Goal: Task Accomplishment & Management: Manage account settings

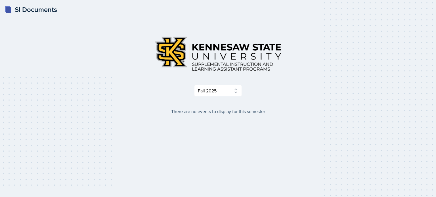
select select "2bed604d-1099-4043-b1bc-2365e8740244"
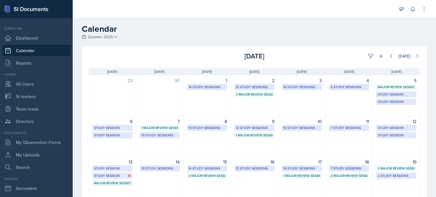
scroll to position [45, 0]
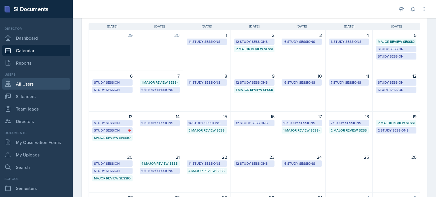
click at [31, 86] on link "All Users" at bounding box center [36, 83] width 68 height 11
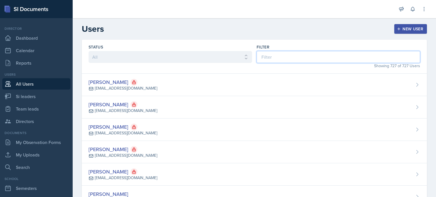
click at [300, 54] on input at bounding box center [337, 57] width 163 height 12
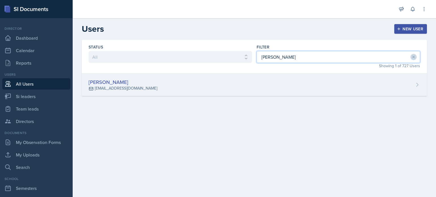
type input "[PERSON_NAME]"
click at [295, 85] on div "[PERSON_NAME] [EMAIL_ADDRESS][DOMAIN_NAME]" at bounding box center [254, 85] width 345 height 22
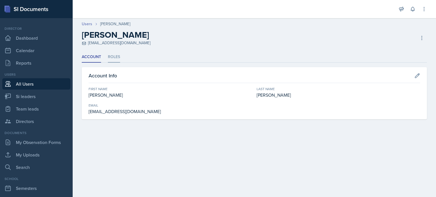
click at [112, 58] on li "Roles" at bounding box center [114, 57] width 12 height 11
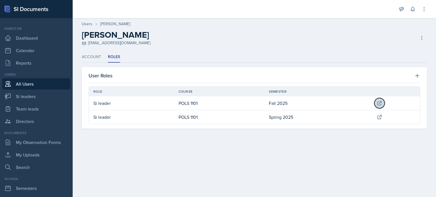
click at [379, 102] on icon at bounding box center [380, 103] width 4 height 4
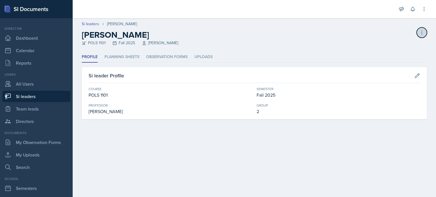
click at [422, 31] on icon at bounding box center [422, 33] width 6 height 6
click at [397, 46] on div "[PERSON_NAME] leader" at bounding box center [397, 48] width 54 height 18
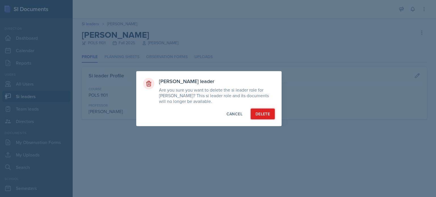
click at [259, 113] on div "Delete" at bounding box center [262, 114] width 14 height 6
select select "2bed604d-1099-4043-b1bc-2365e8740244"
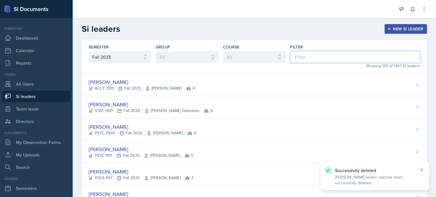
click at [354, 57] on input at bounding box center [355, 57] width 130 height 12
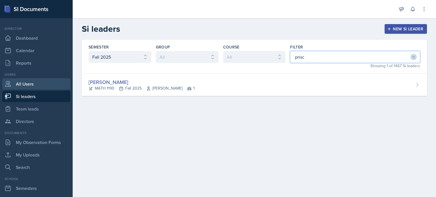
type input "prisc"
click at [25, 85] on link "All Users" at bounding box center [36, 83] width 68 height 11
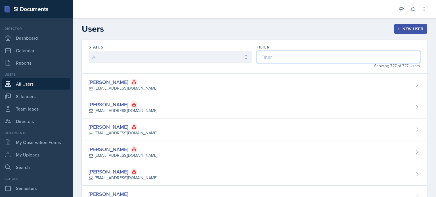
click at [336, 56] on input at bounding box center [337, 57] width 163 height 12
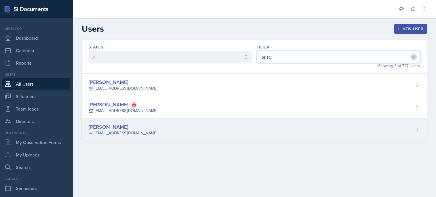
type input "prisc"
click at [284, 126] on div "[PERSON_NAME] [EMAIL_ADDRESS][DOMAIN_NAME]" at bounding box center [254, 130] width 345 height 22
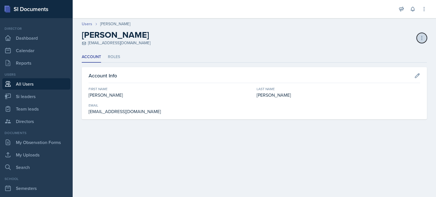
click at [423, 38] on icon at bounding box center [422, 38] width 6 height 6
click at [391, 50] on div "Deactivate User" at bounding box center [397, 49] width 54 height 11
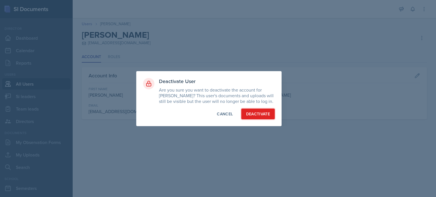
click at [256, 111] on div "Deactivate" at bounding box center [258, 114] width 24 height 6
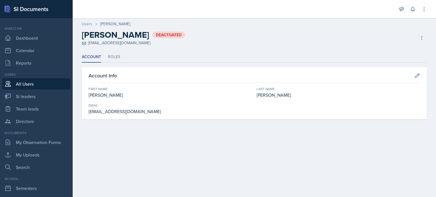
click at [85, 24] on link "Users" at bounding box center [87, 24] width 10 height 6
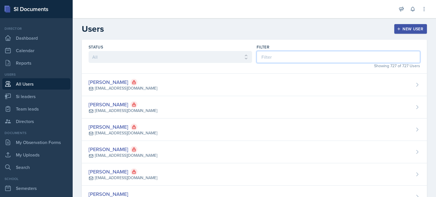
drag, startPoint x: 364, startPoint y: 53, endPoint x: 359, endPoint y: 58, distance: 6.2
click at [364, 53] on input at bounding box center [337, 57] width 163 height 12
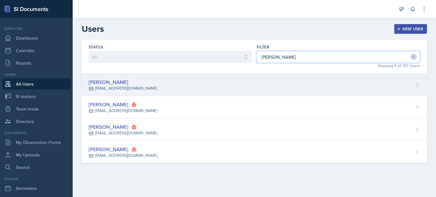
type input "[PERSON_NAME]"
click at [302, 90] on div "[PERSON_NAME] [EMAIL_ADDRESS][DOMAIN_NAME]" at bounding box center [254, 85] width 345 height 22
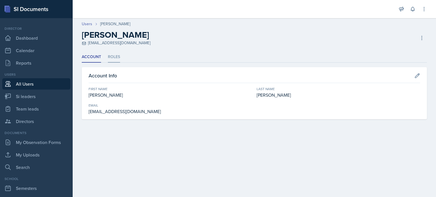
click at [117, 56] on li "Roles" at bounding box center [114, 57] width 12 height 11
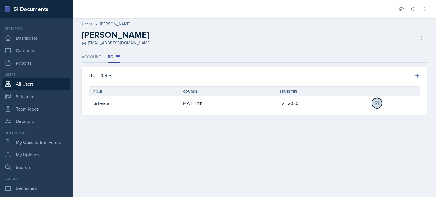
click at [379, 104] on icon at bounding box center [377, 103] width 6 height 6
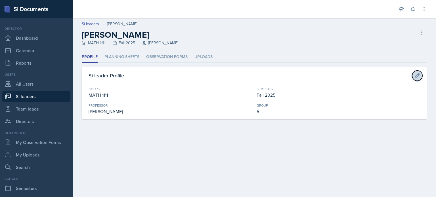
click at [418, 75] on icon at bounding box center [417, 76] width 6 height 6
select select "5bfde3fe-6375-4519-a868-95dd30d0bb1b"
select select "2bed604d-1099-4043-b1bc-2365e8740244"
select select "44ab9dba-f3c0-424e-97ee-e672c2edb7ca"
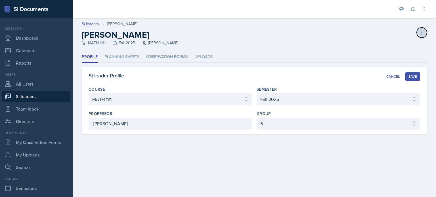
click at [420, 33] on icon at bounding box center [422, 33] width 6 height 6
click at [379, 45] on div "[PERSON_NAME] leader" at bounding box center [397, 48] width 54 height 18
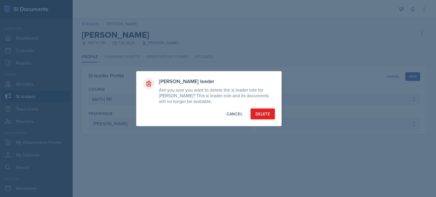
click at [257, 115] on div "Delete" at bounding box center [262, 114] width 14 height 6
select select "2bed604d-1099-4043-b1bc-2365e8740244"
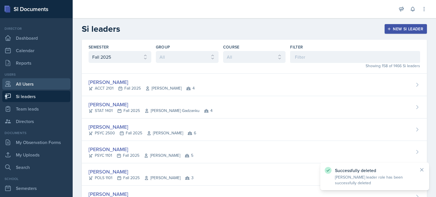
click at [27, 85] on link "All Users" at bounding box center [36, 83] width 68 height 11
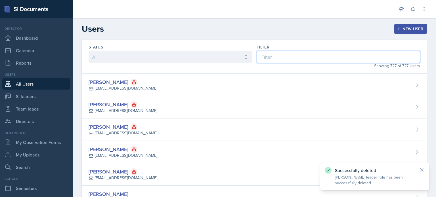
click at [309, 58] on input at bounding box center [337, 57] width 163 height 12
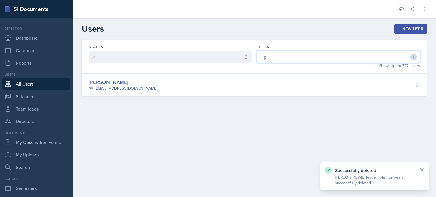
type input "lip"
click at [298, 96] on div "Status All Active Inactive Filter lip Showing 1 of 727 Users [PERSON_NAME] [EMA…" at bounding box center [254, 75] width 363 height 70
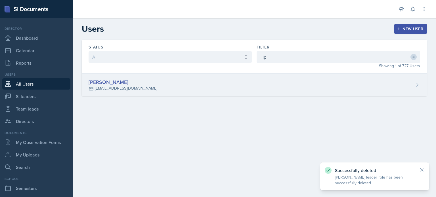
click at [305, 84] on div "[PERSON_NAME] [EMAIL_ADDRESS][DOMAIN_NAME]" at bounding box center [254, 85] width 345 height 22
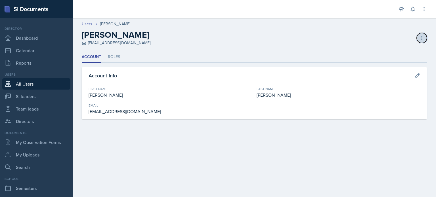
click at [419, 36] on icon at bounding box center [422, 38] width 6 height 6
click at [392, 51] on div "Deactivate User" at bounding box center [397, 49] width 54 height 11
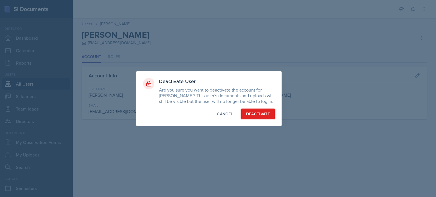
click at [267, 117] on button "Deactivate" at bounding box center [258, 114] width 34 height 11
